Goal: Find specific page/section: Find specific page/section

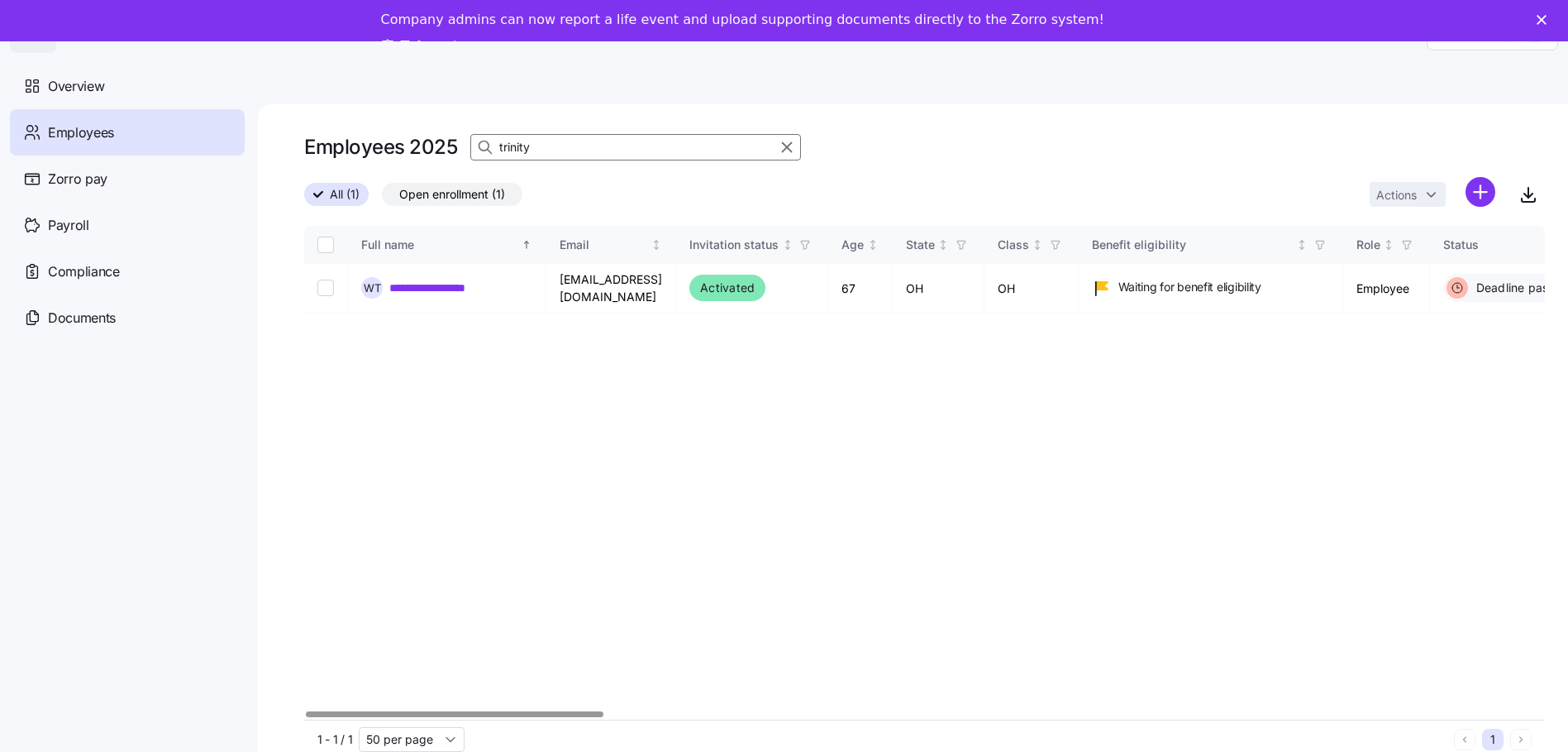
click at [304, 719] on div at bounding box center [924, 714] width 1240 height 10
drag, startPoint x: 574, startPoint y: 140, endPoint x: -130, endPoint y: 74, distance: 707.1
click at [0, 74] on html "**********" at bounding box center [784, 391] width 1568 height 783
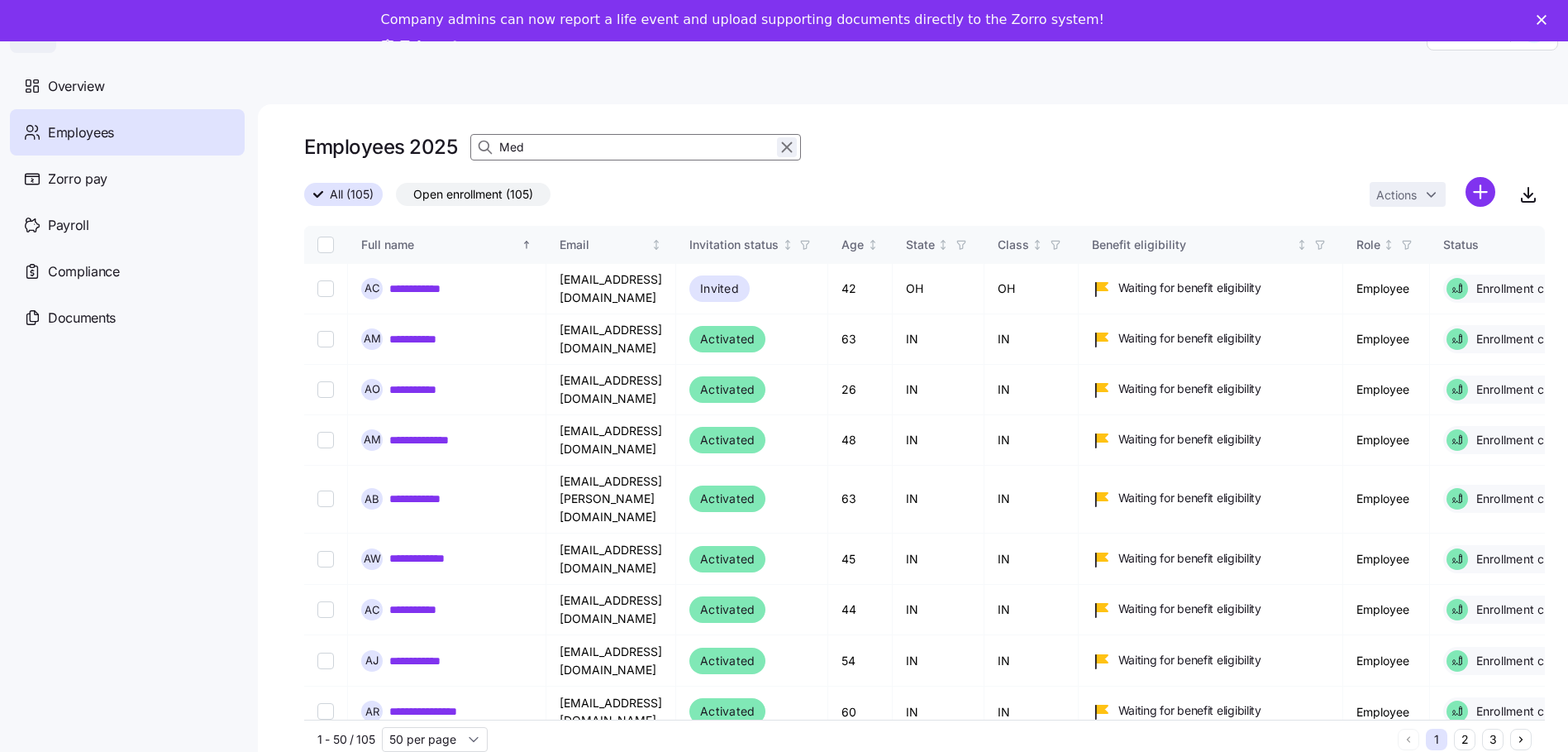
click at [503, 157] on input "Med" at bounding box center [635, 147] width 331 height 26
click at [555, 147] on input "Med" at bounding box center [635, 147] width 331 height 26
click at [528, 142] on input "Med" at bounding box center [635, 147] width 331 height 26
click at [786, 146] on icon "button" at bounding box center [786, 147] width 18 height 19
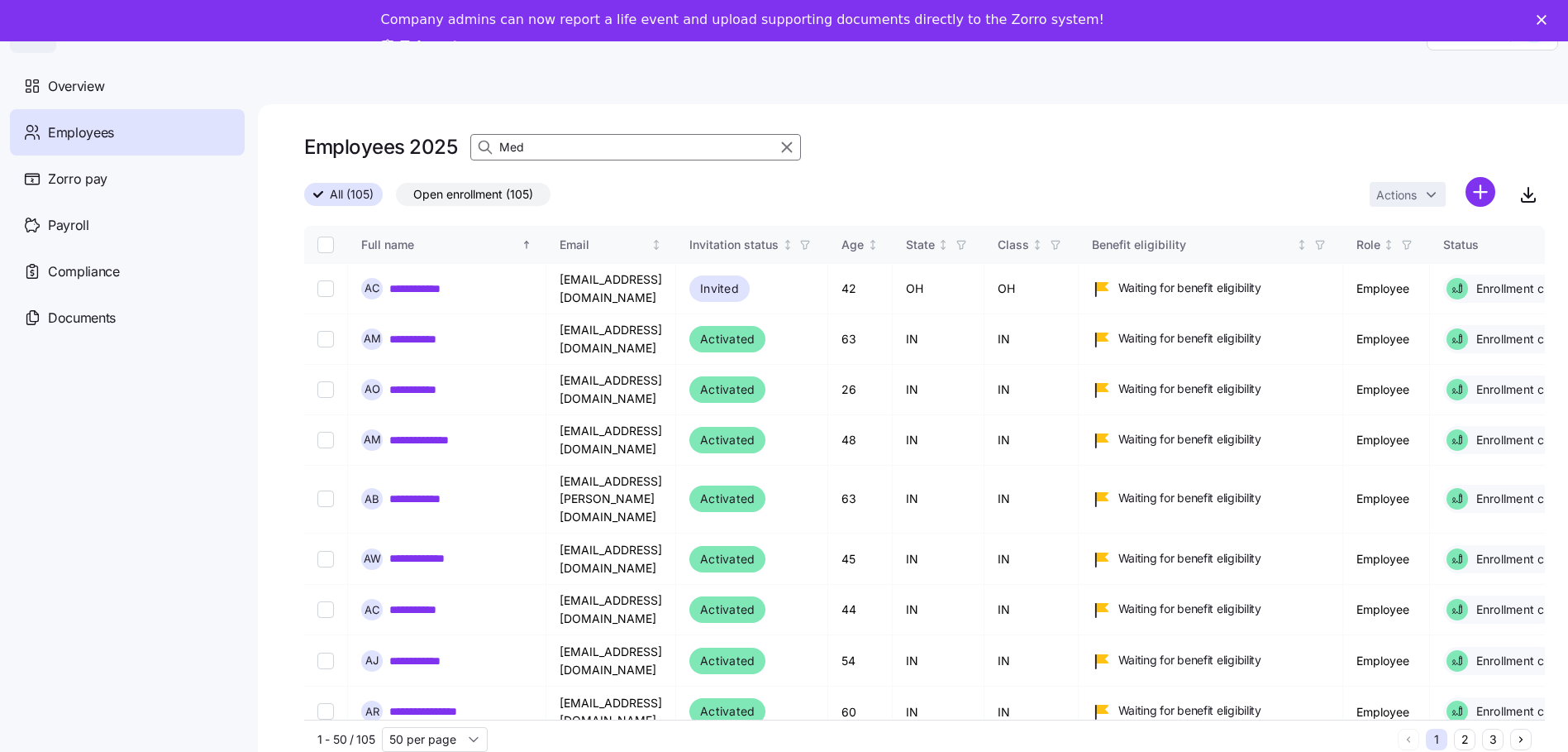
click at [607, 146] on div "Employees 2025 Med" at bounding box center [924, 147] width 1240 height 33
click at [583, 148] on div "Employees 2025 Med" at bounding box center [924, 147] width 1240 height 33
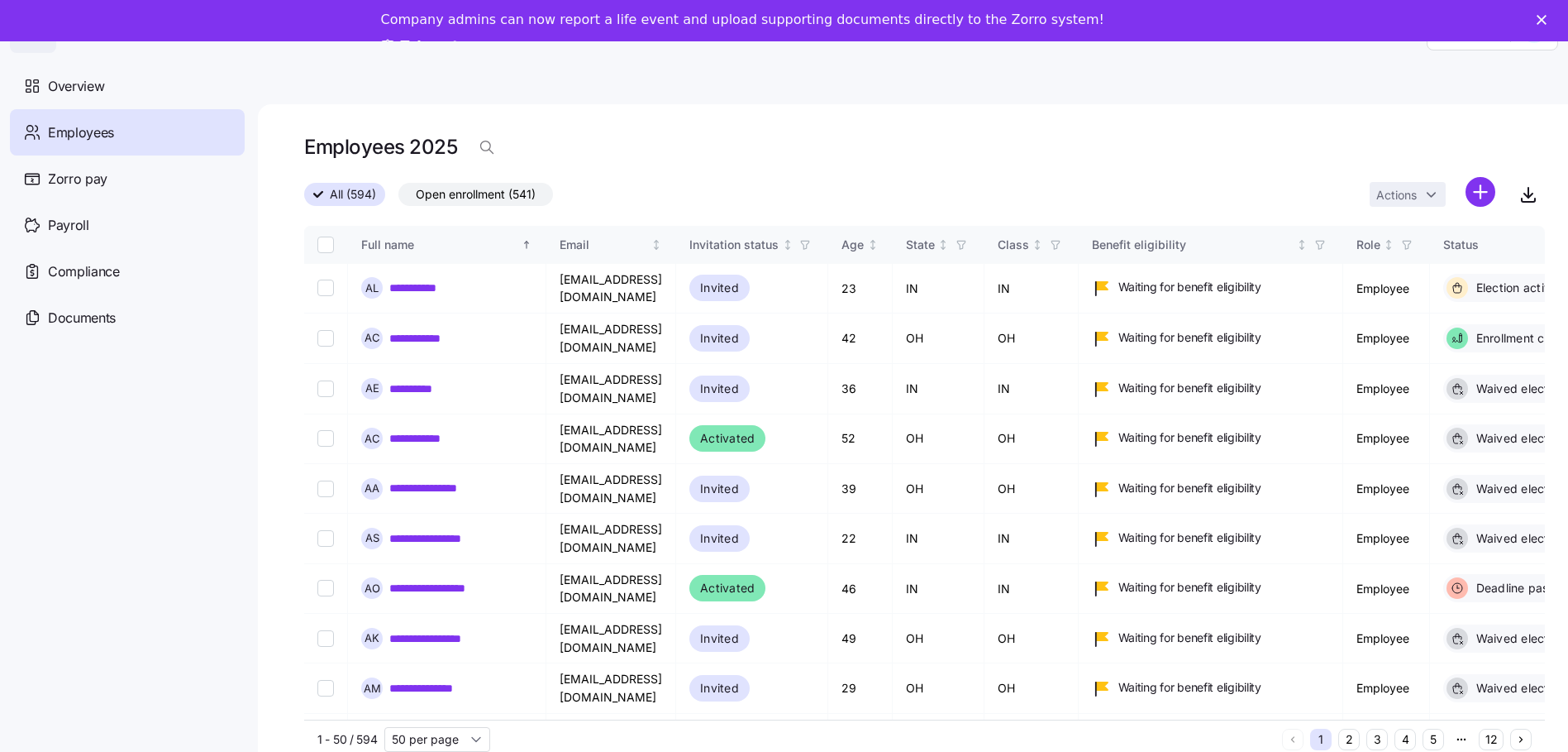
drag, startPoint x: 579, startPoint y: 148, endPoint x: 552, endPoint y: 146, distance: 27.1
click at [552, 146] on div "Employees 2025" at bounding box center [924, 147] width 1240 height 33
click at [497, 142] on span "button" at bounding box center [487, 147] width 31 height 31
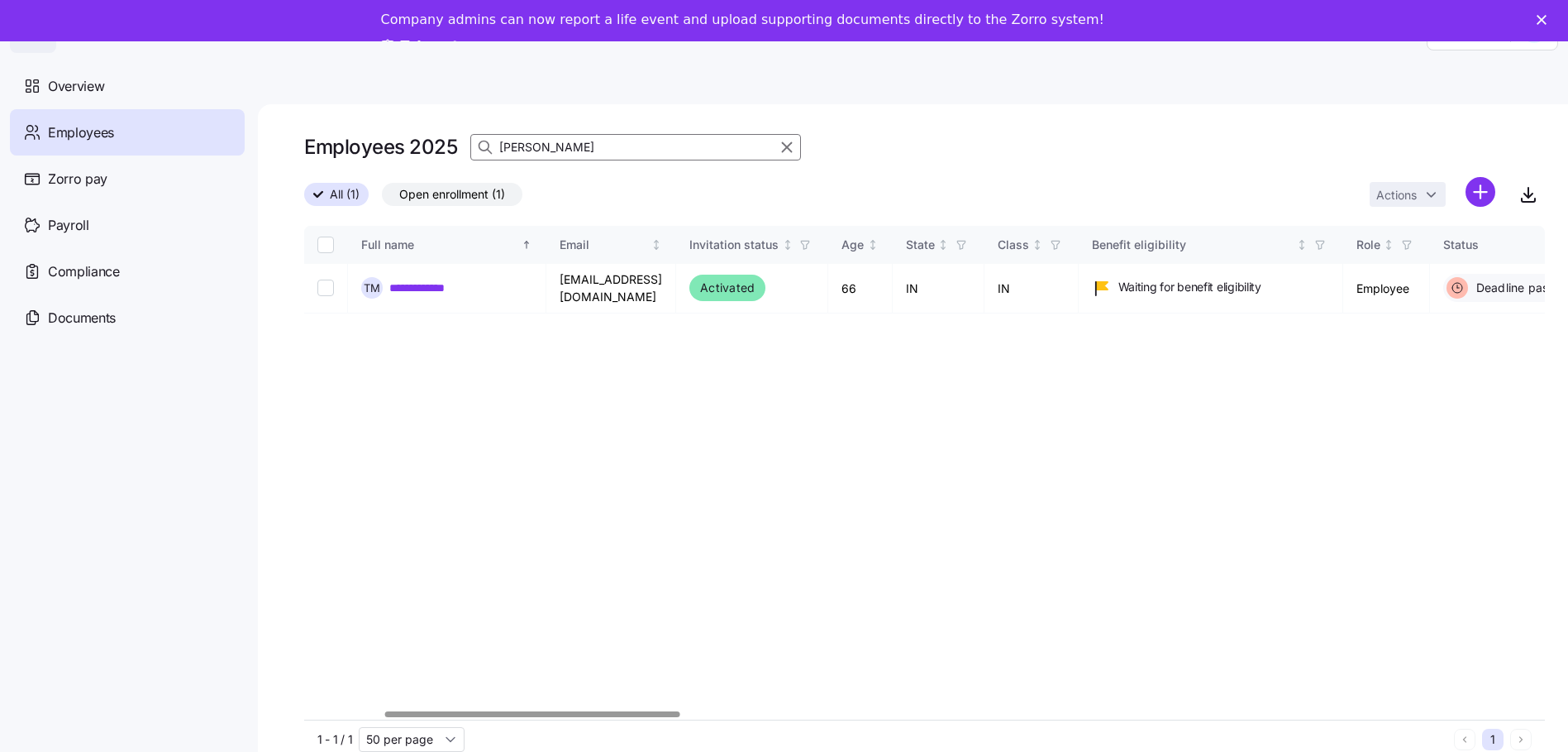
scroll to position [0, 2041]
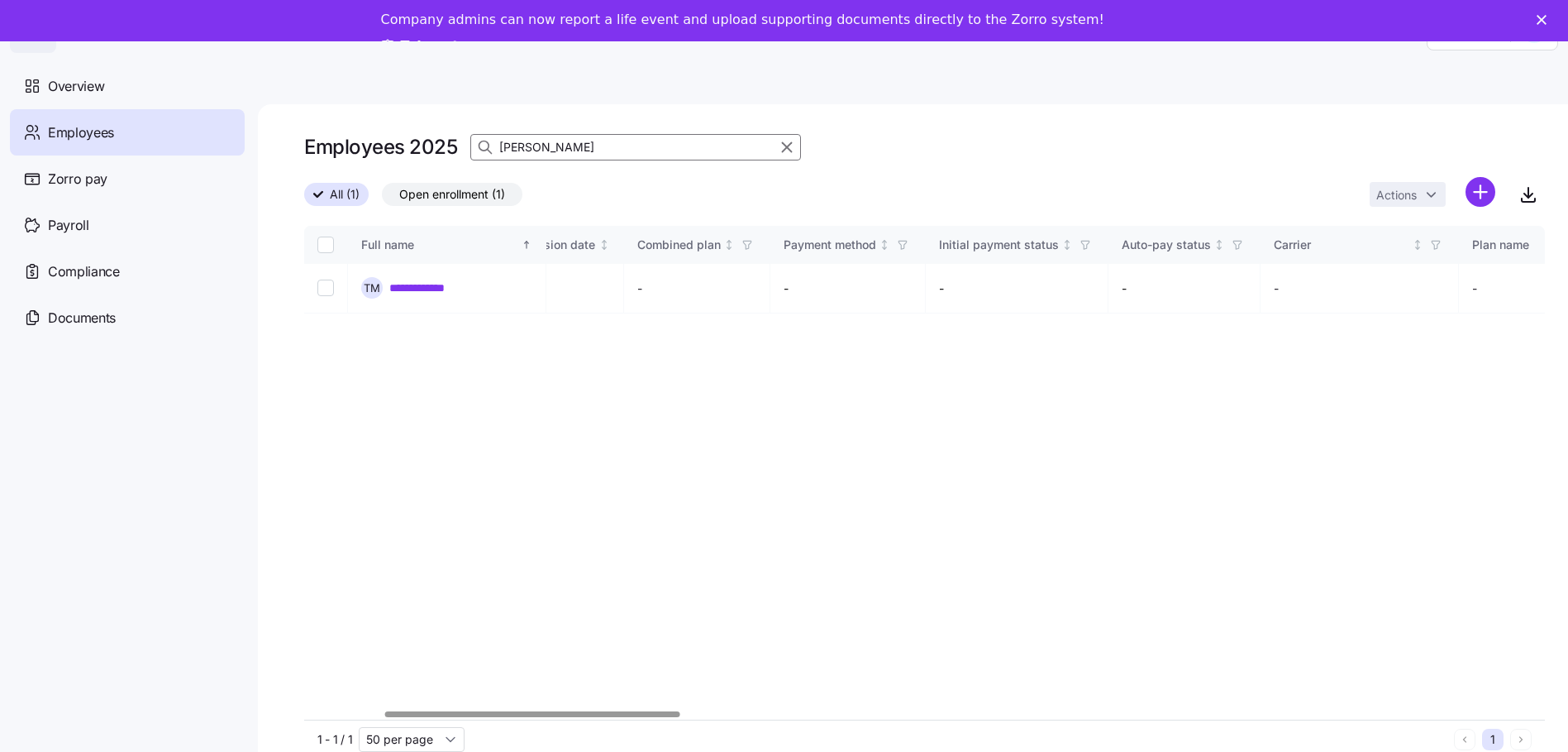
click at [934, 719] on div at bounding box center [919, 714] width 1231 height 10
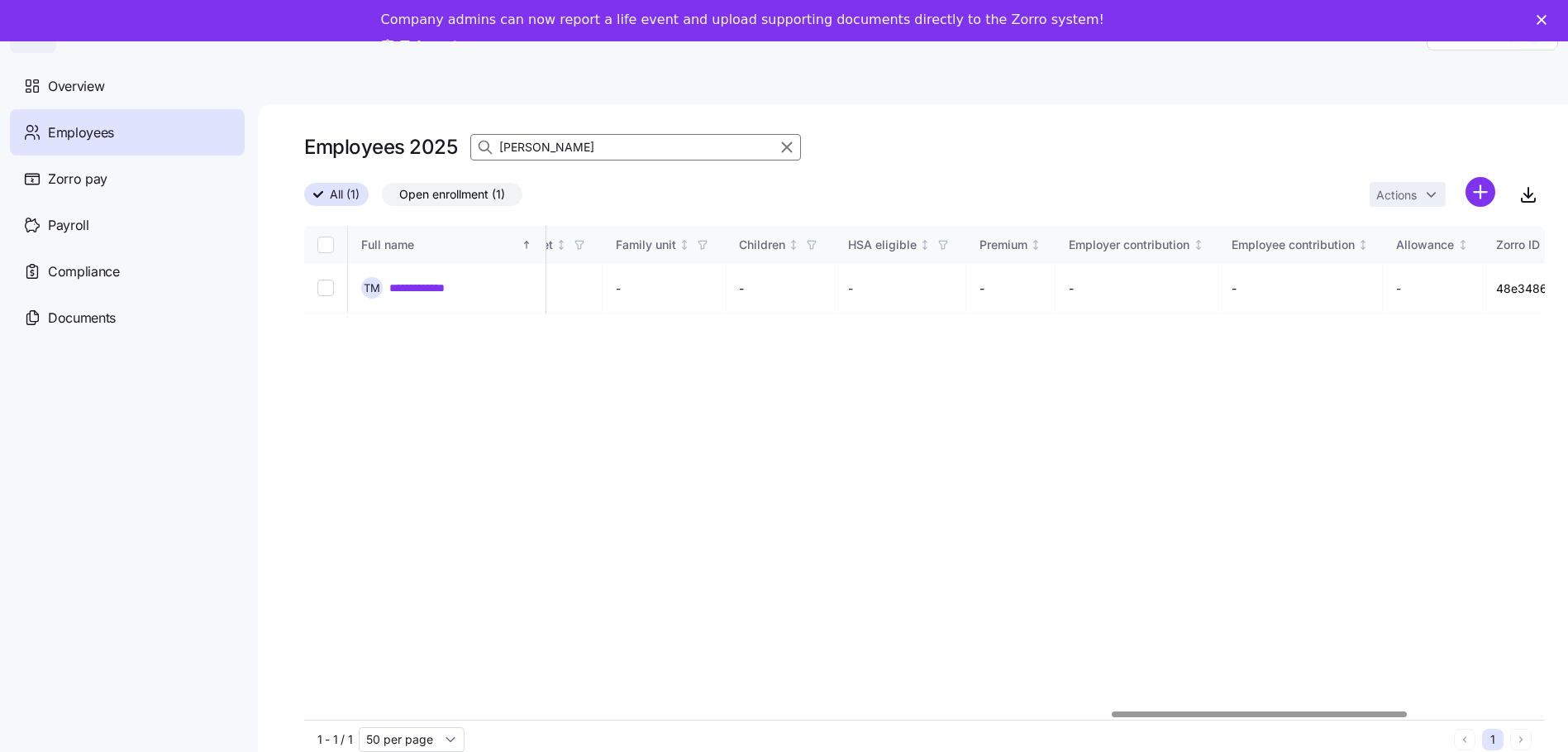
scroll to position [0, 0]
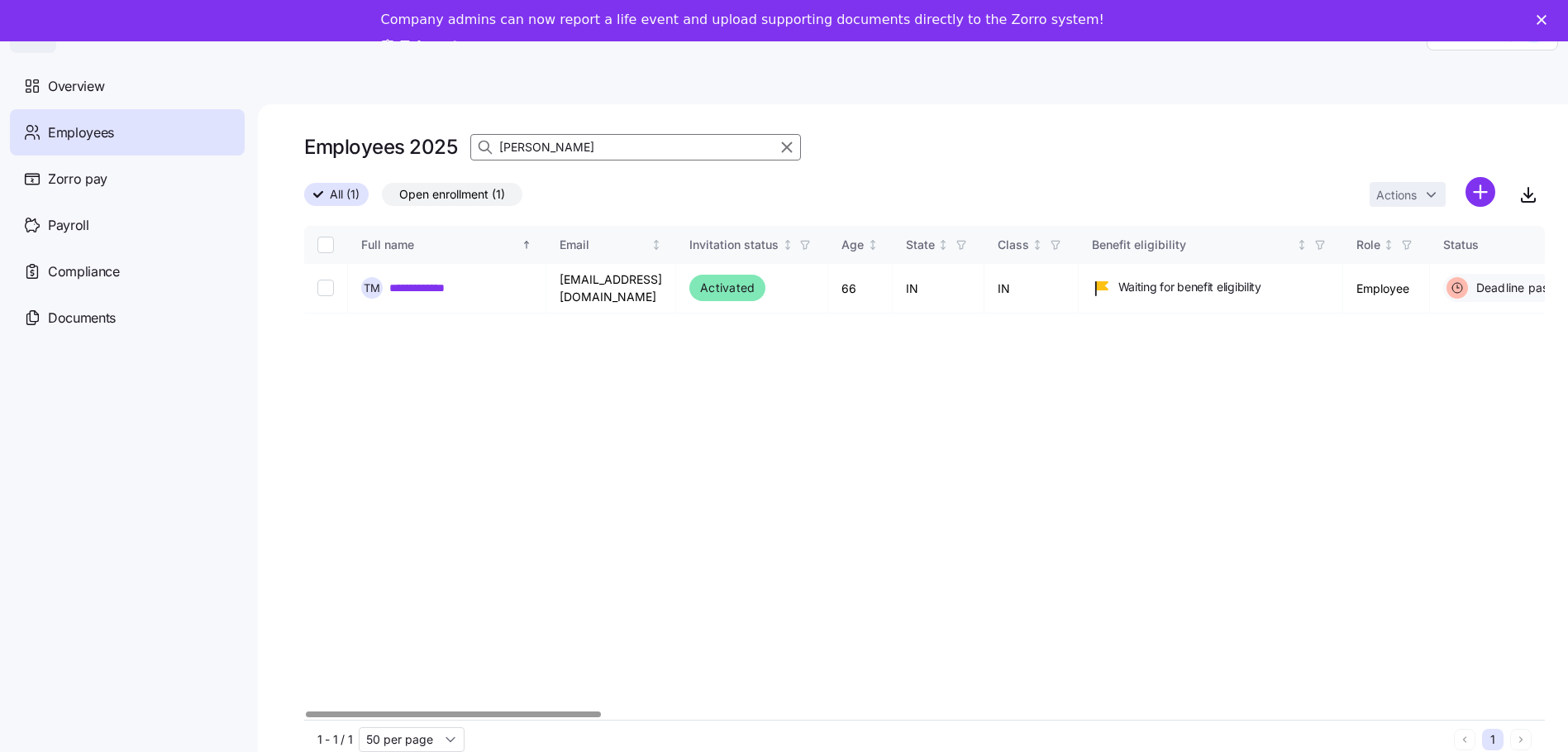
click at [305, 717] on div at bounding box center [453, 714] width 295 height 6
click at [395, 712] on div at bounding box center [453, 714] width 295 height 6
click at [305, 717] on div at bounding box center [453, 714] width 295 height 6
type input "[PERSON_NAME]"
